Goal: Check status: Check status

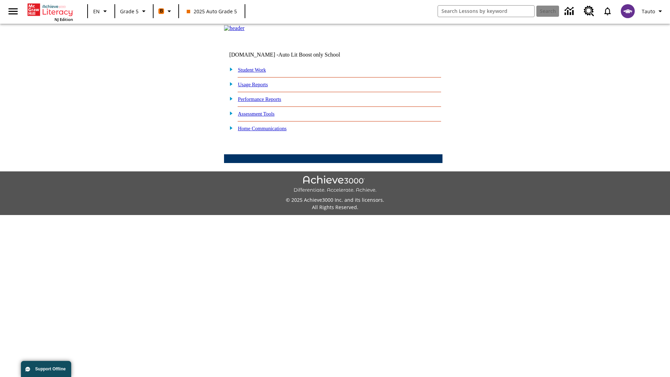
click at [267, 102] on link "Performance Reports" at bounding box center [259, 99] width 43 height 6
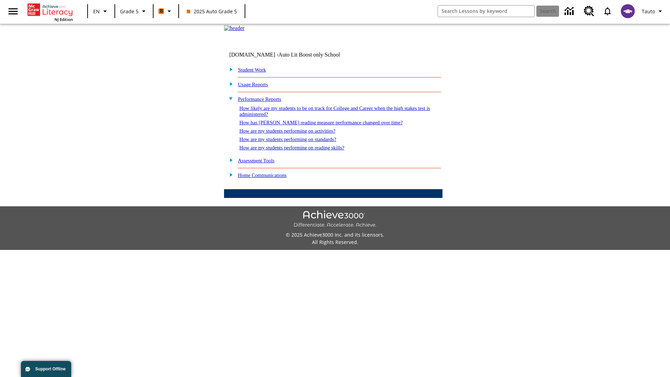
click at [317, 125] on link "How has [PERSON_NAME] reading measure performance changed over time?" at bounding box center [320, 123] width 163 height 6
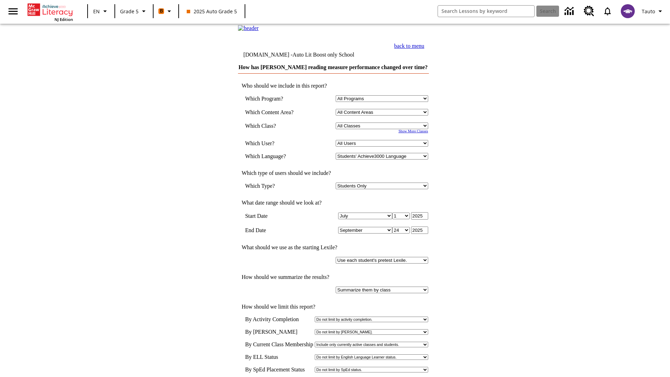
click at [383, 129] on select "Select a Class: All Classes 2025 Auto Grade 5 OL 2025 Auto Grade 6" at bounding box center [382, 125] width 92 height 7
select select "11133131"
select select "21437107"
